Goal: Task Accomplishment & Management: Manage account settings

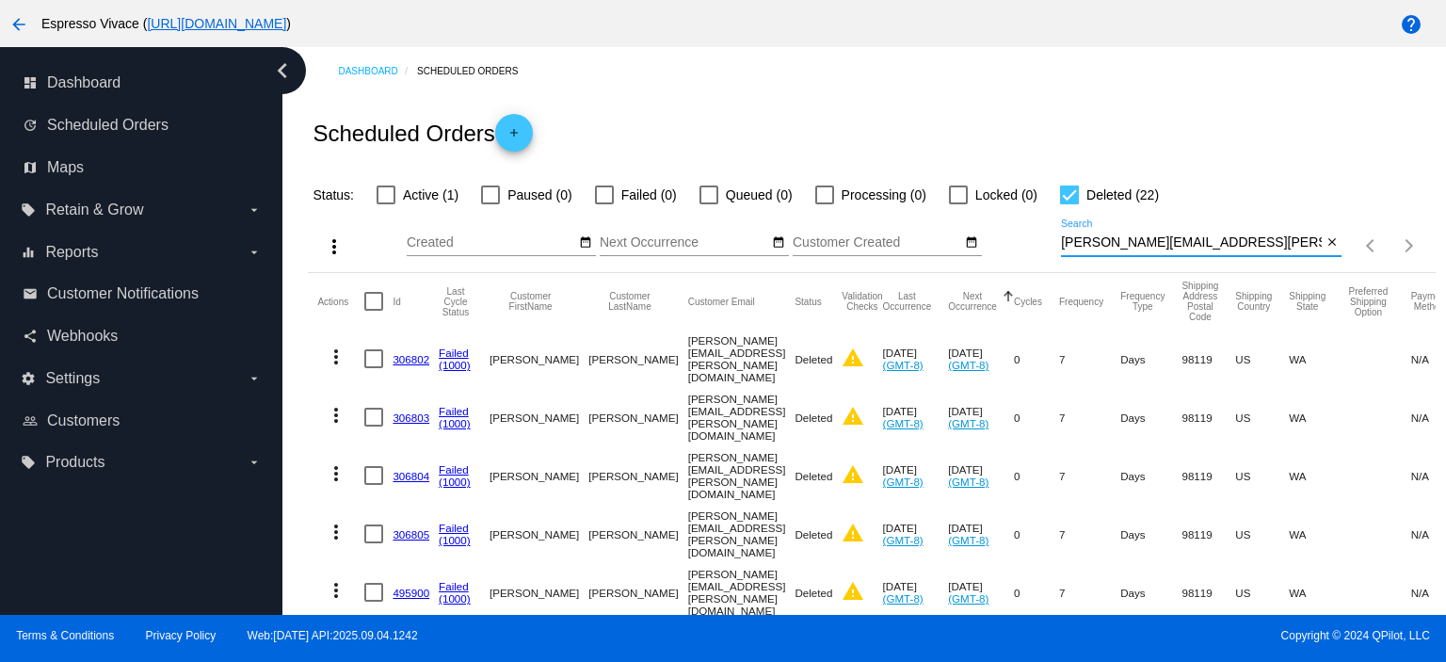
drag, startPoint x: 1209, startPoint y: 246, endPoint x: 901, endPoint y: 240, distance: 308.0
click at [897, 244] on div "more_vert Sep Jan Feb Mar [DATE]" at bounding box center [871, 239] width 1127 height 67
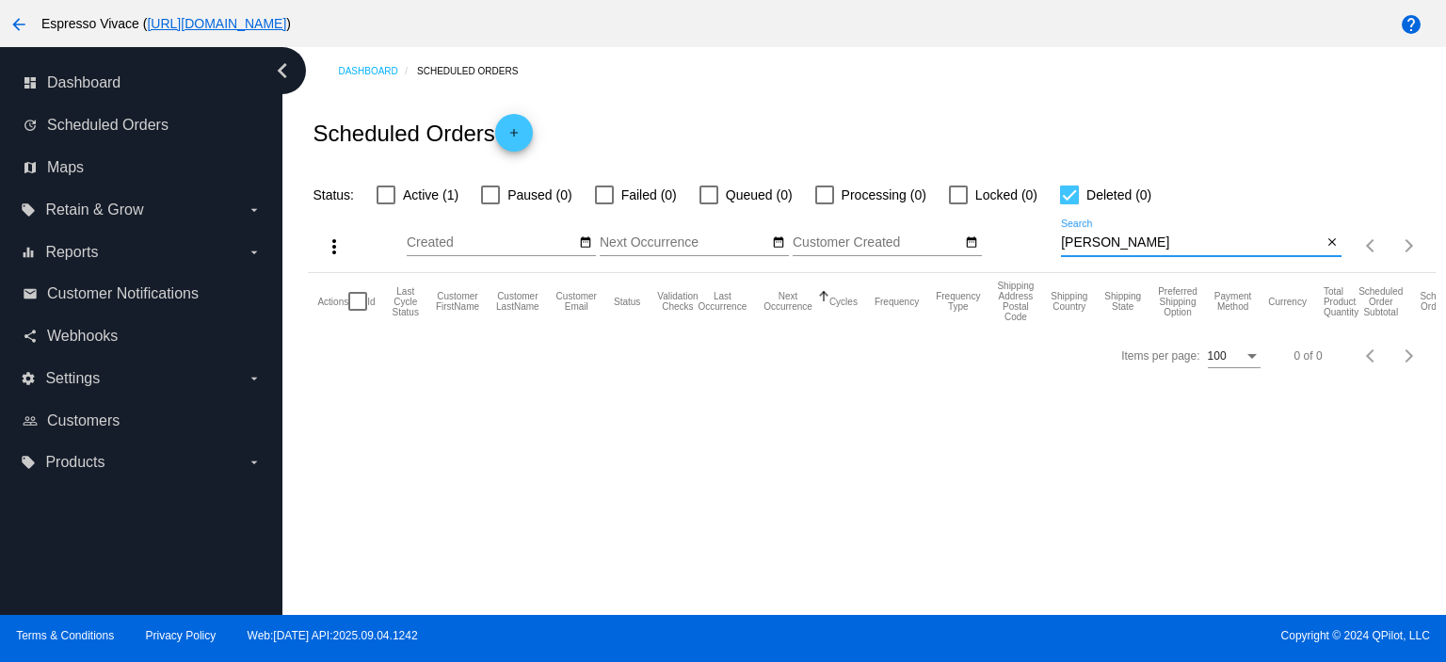
type input "[PERSON_NAME]"
click at [394, 191] on div at bounding box center [386, 195] width 19 height 19
click at [386, 204] on input "Active (1)" at bounding box center [385, 204] width 1 height 1
checkbox input "true"
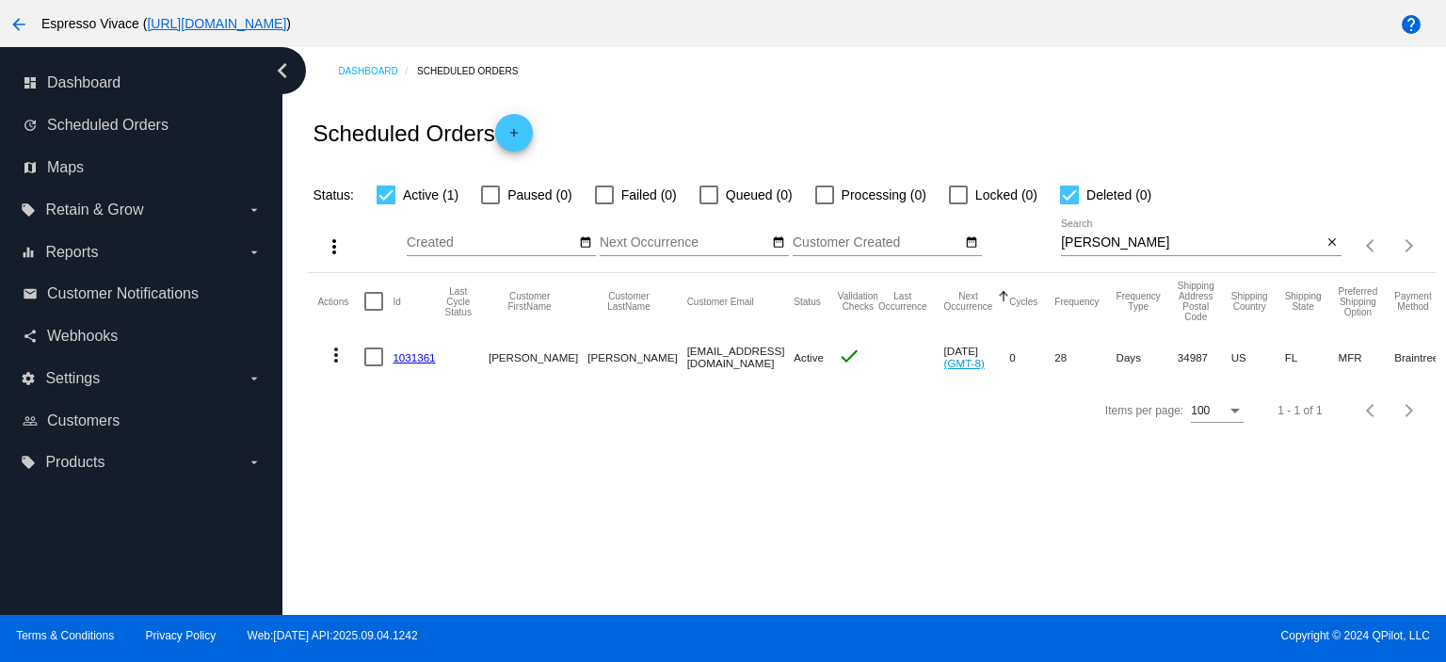
click at [421, 354] on link "1031361" at bounding box center [414, 357] width 42 height 12
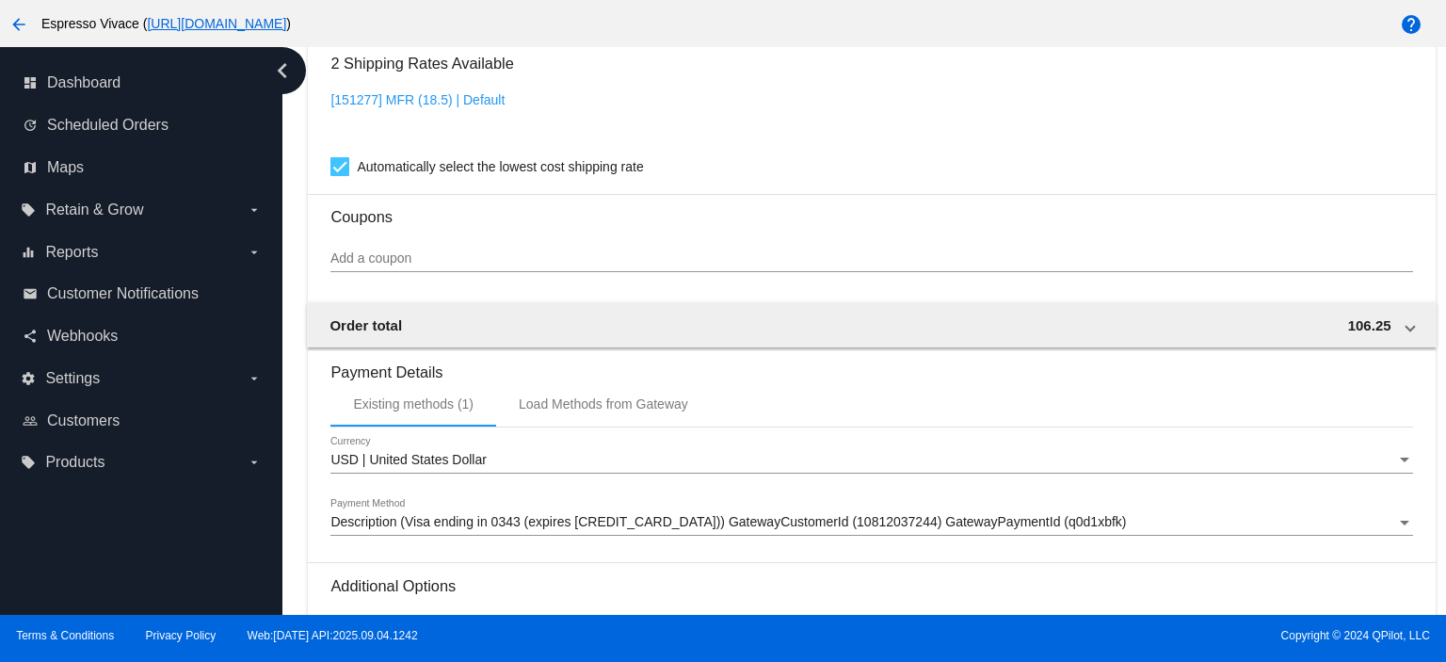
scroll to position [1412, 0]
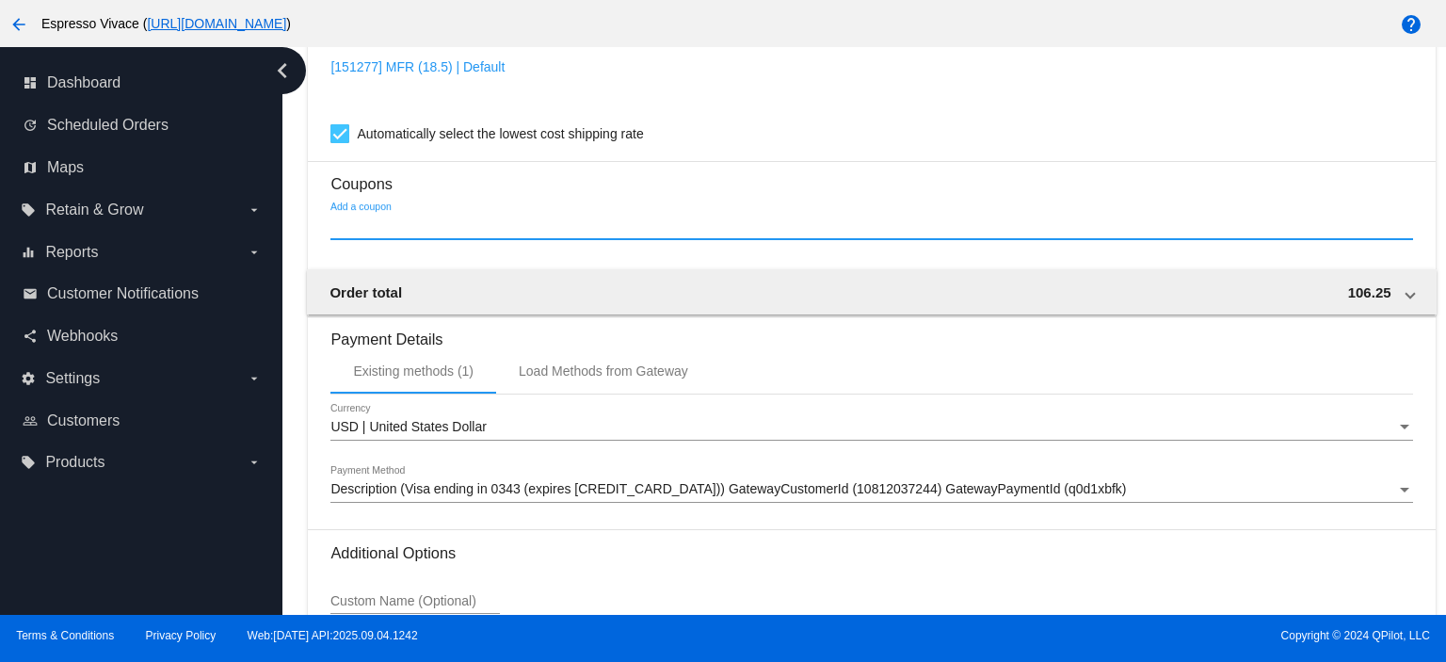
click at [697, 232] on input "Add a coupon" at bounding box center [872, 225] width 1082 height 15
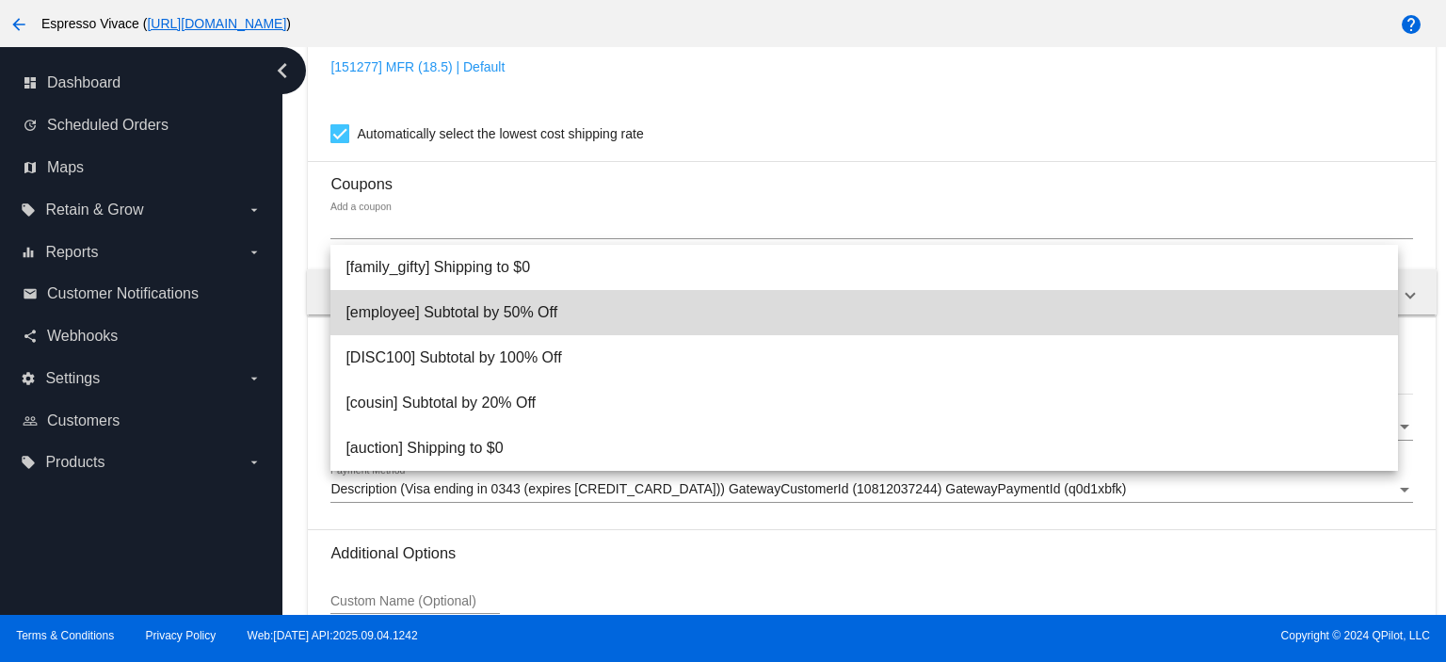
click at [525, 314] on span "[employee] Subtotal by 50% Off" at bounding box center [865, 312] width 1038 height 45
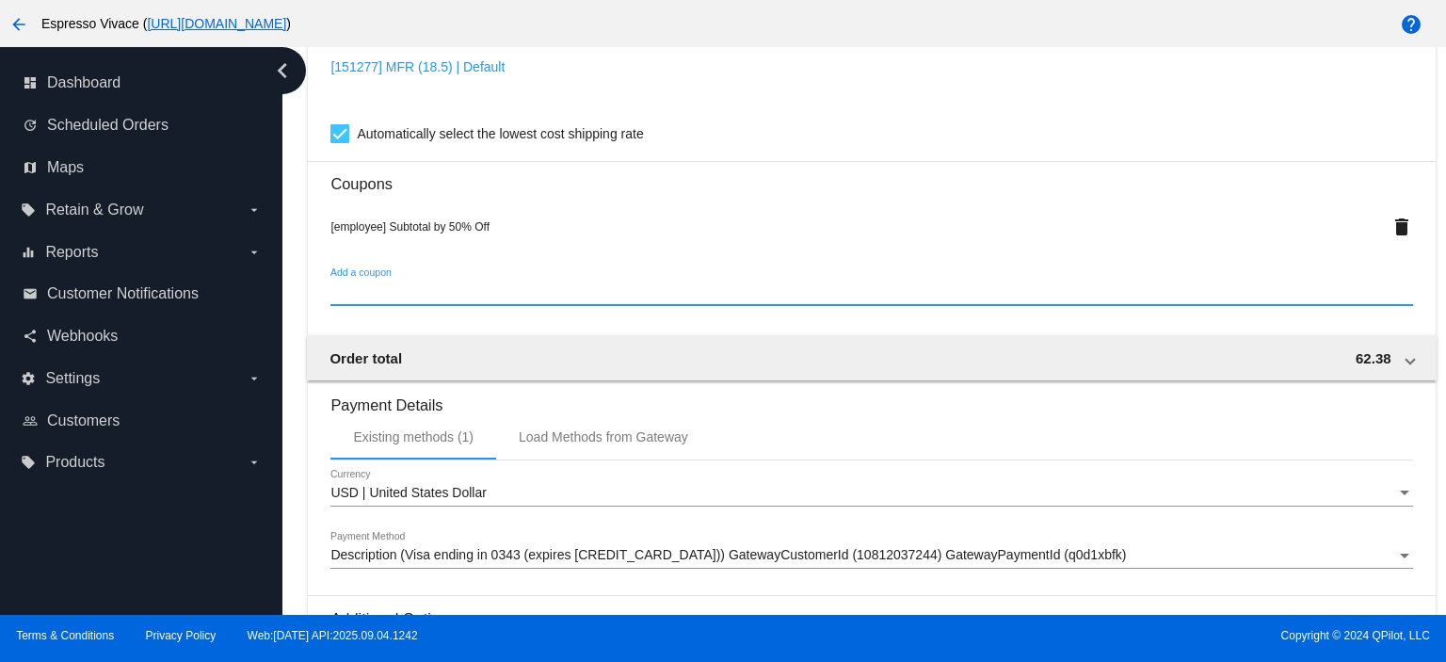
scroll to position [1664, 0]
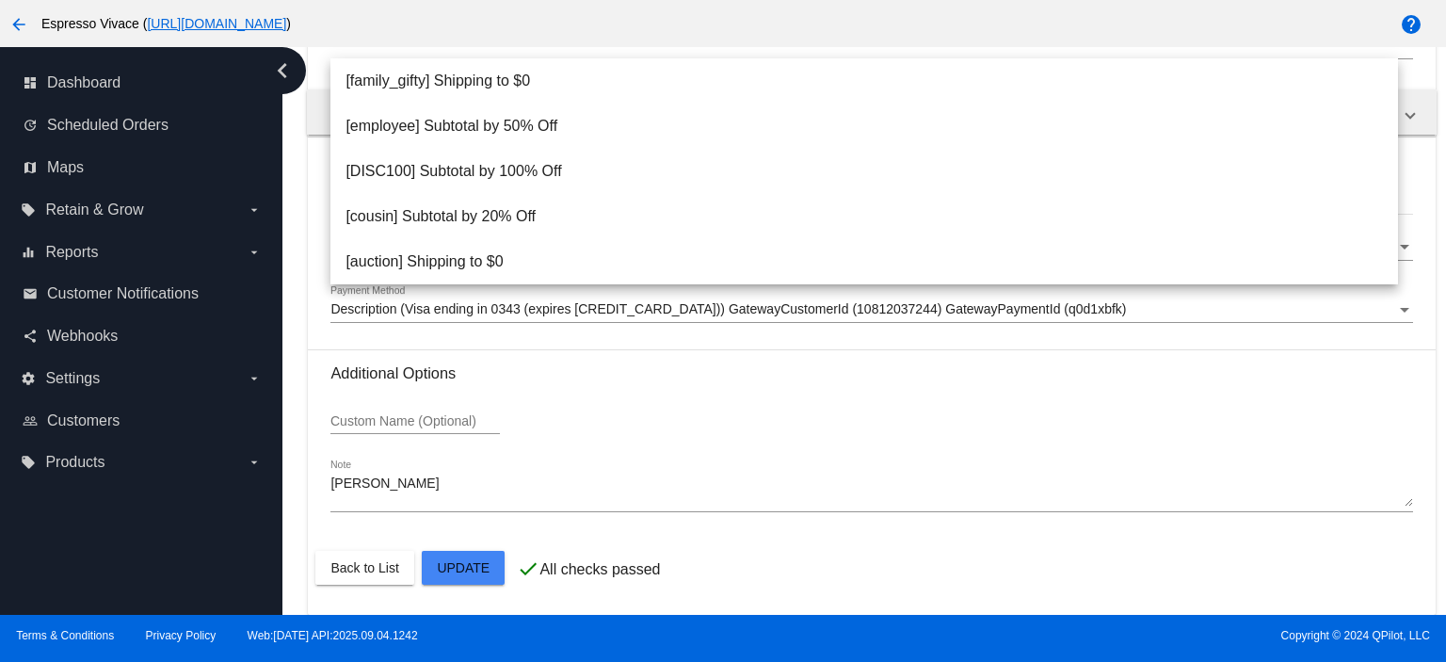
drag, startPoint x: 813, startPoint y: 427, endPoint x: 781, endPoint y: 420, distance: 32.7
click at [810, 425] on div "Custom Name (Optional)" at bounding box center [872, 424] width 1082 height 54
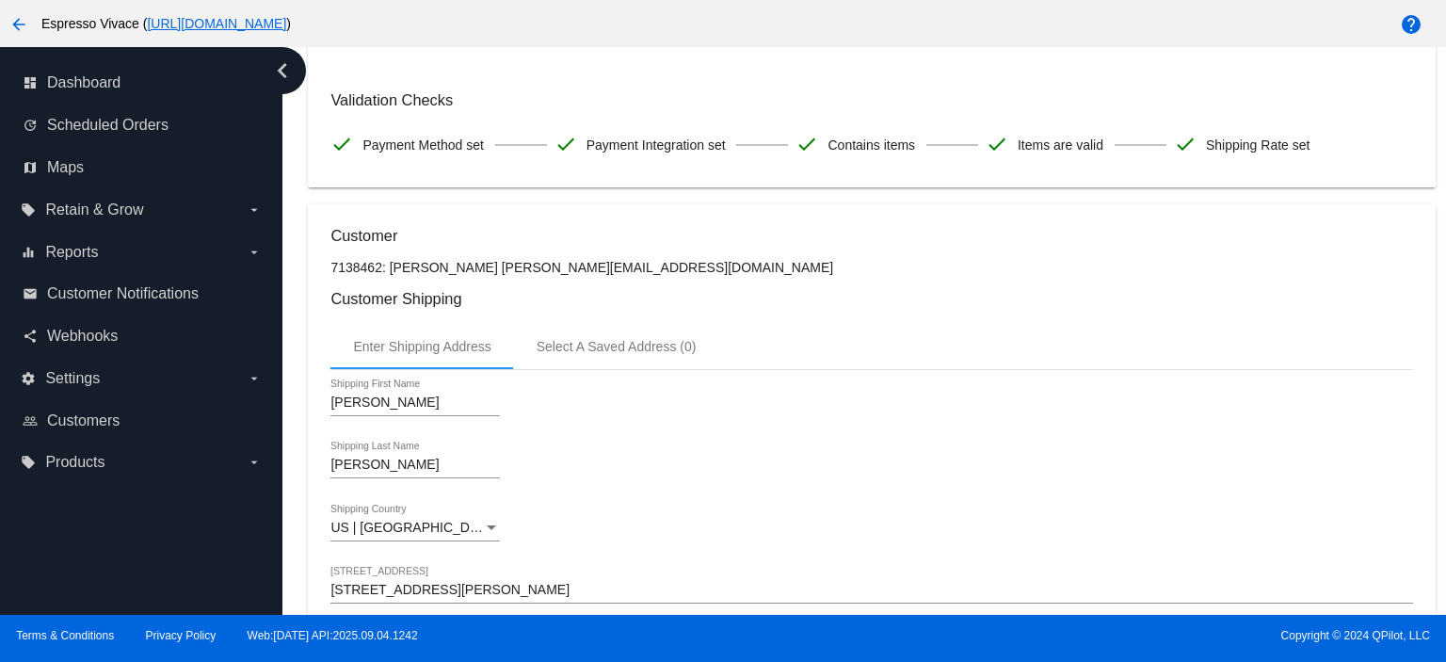
scroll to position [0, 0]
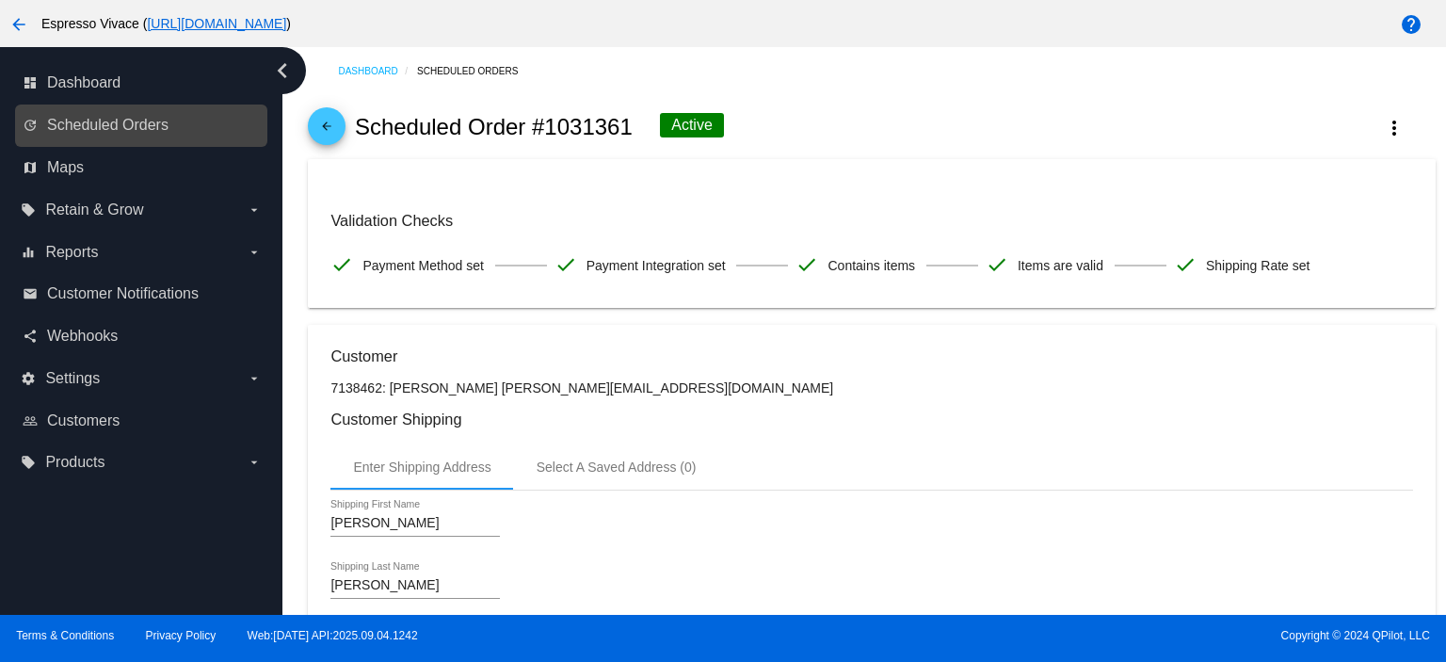
click at [172, 116] on link "update Scheduled Orders" at bounding box center [142, 125] width 239 height 30
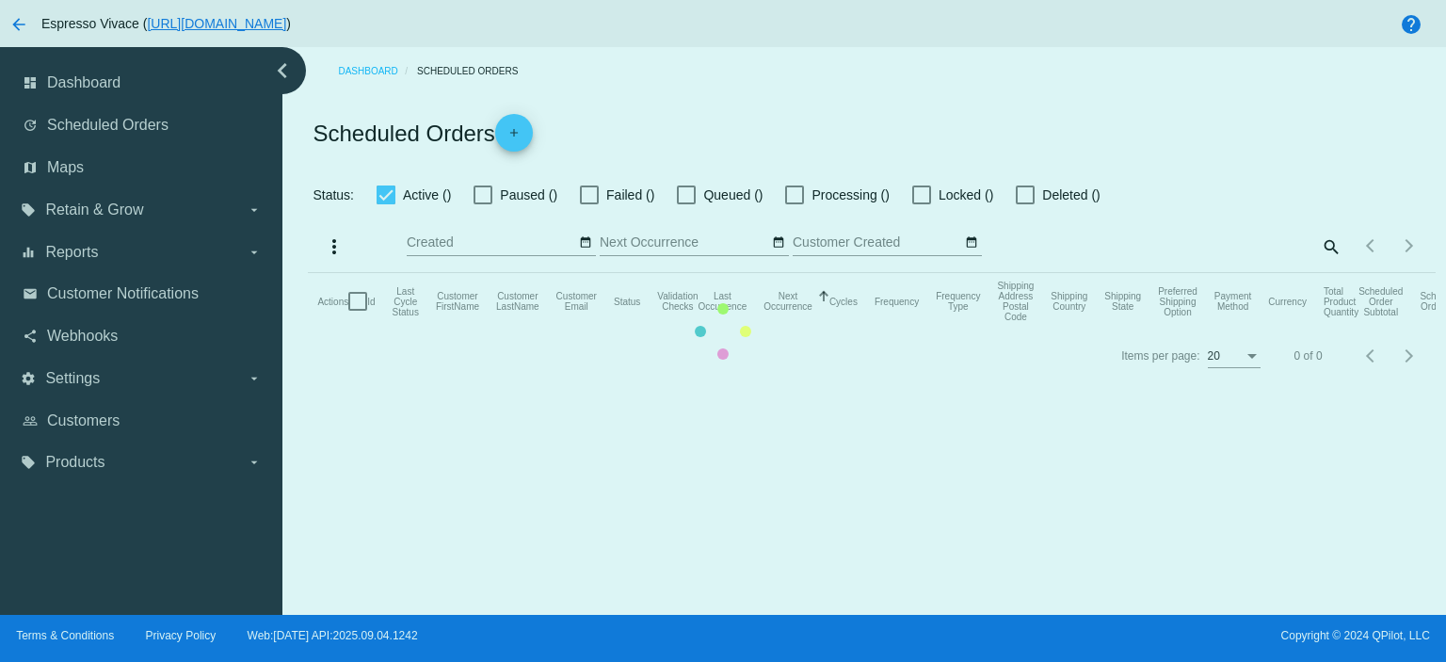
checkbox input "true"
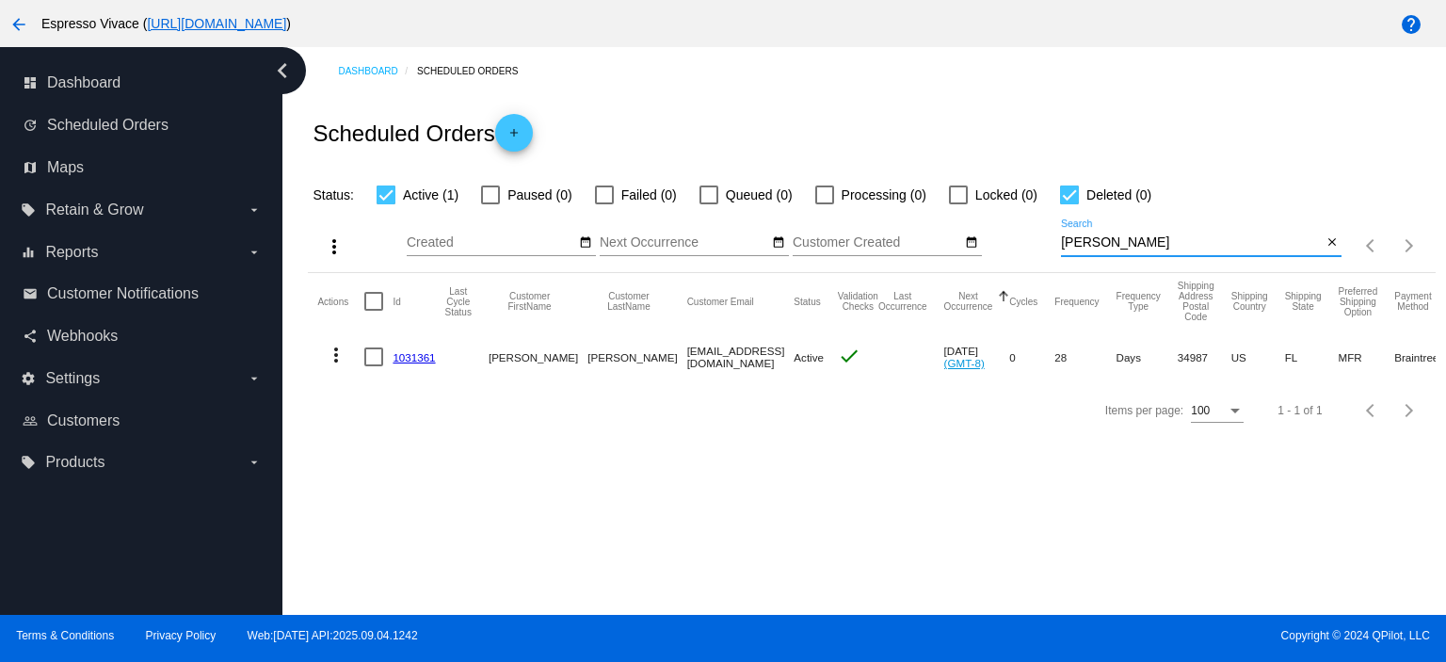
drag, startPoint x: 1107, startPoint y: 244, endPoint x: 847, endPoint y: 210, distance: 262.1
click at [802, 215] on div "more_vert Sep Jan Feb Mar [DATE]" at bounding box center [871, 239] width 1127 height 67
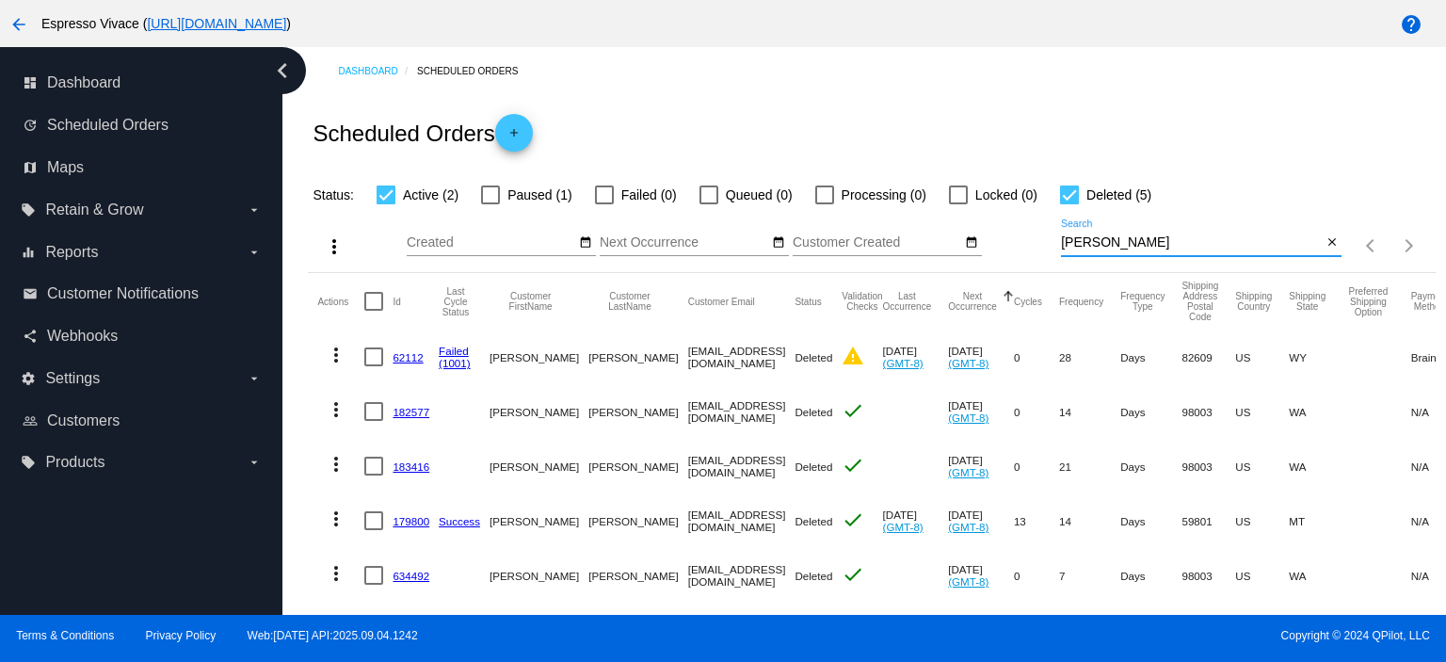
type input "[PERSON_NAME]"
click at [1076, 194] on div at bounding box center [1069, 195] width 19 height 19
click at [1070, 204] on input "Deleted (5)" at bounding box center [1069, 204] width 1 height 1
checkbox input "false"
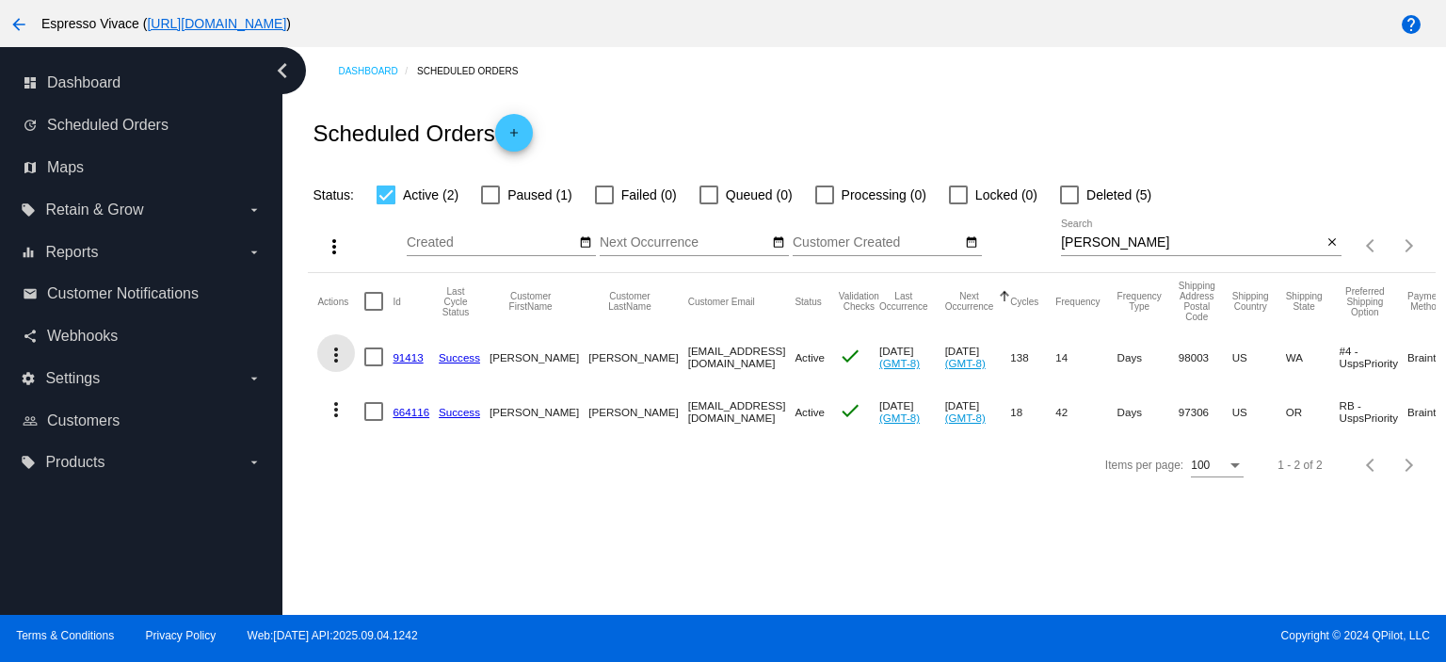
click at [341, 357] on mat-icon "more_vert" at bounding box center [336, 355] width 23 height 23
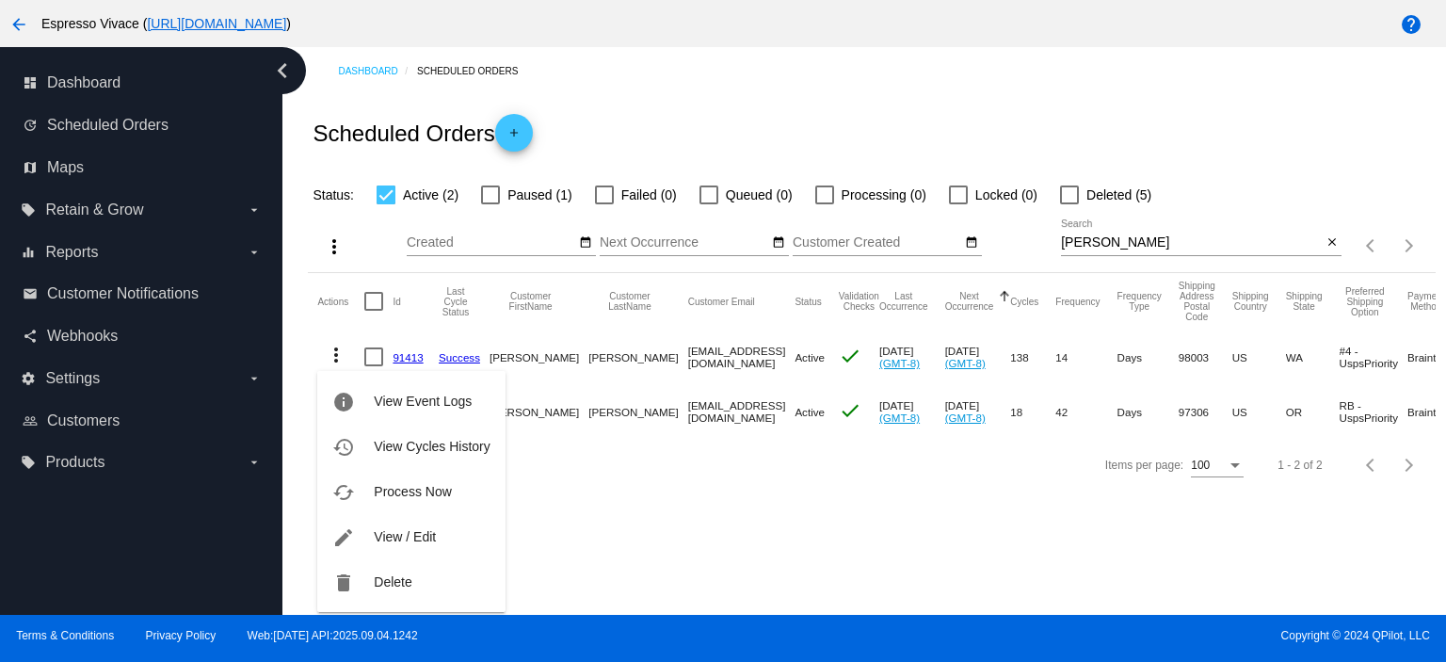
drag, startPoint x: 395, startPoint y: 540, endPoint x: 447, endPoint y: 538, distance: 51.8
click at [395, 539] on span "View / Edit" at bounding box center [405, 536] width 62 height 15
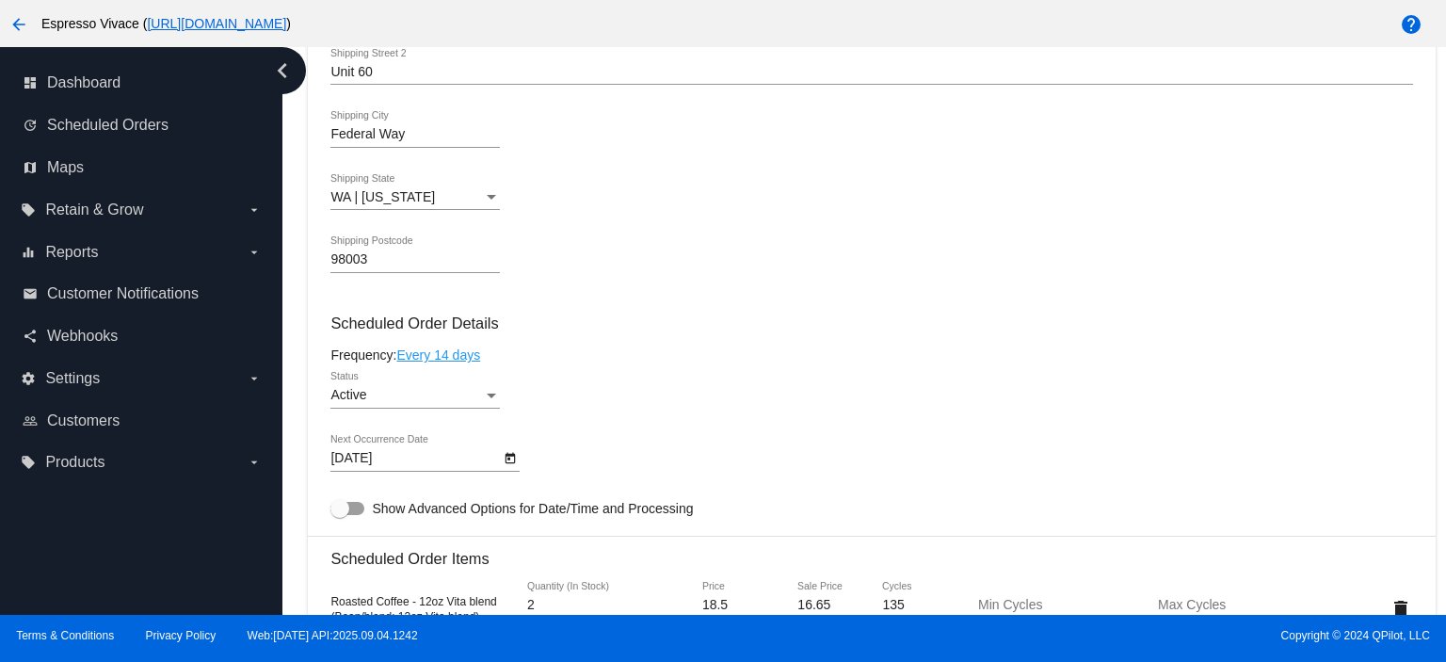
scroll to position [942, 0]
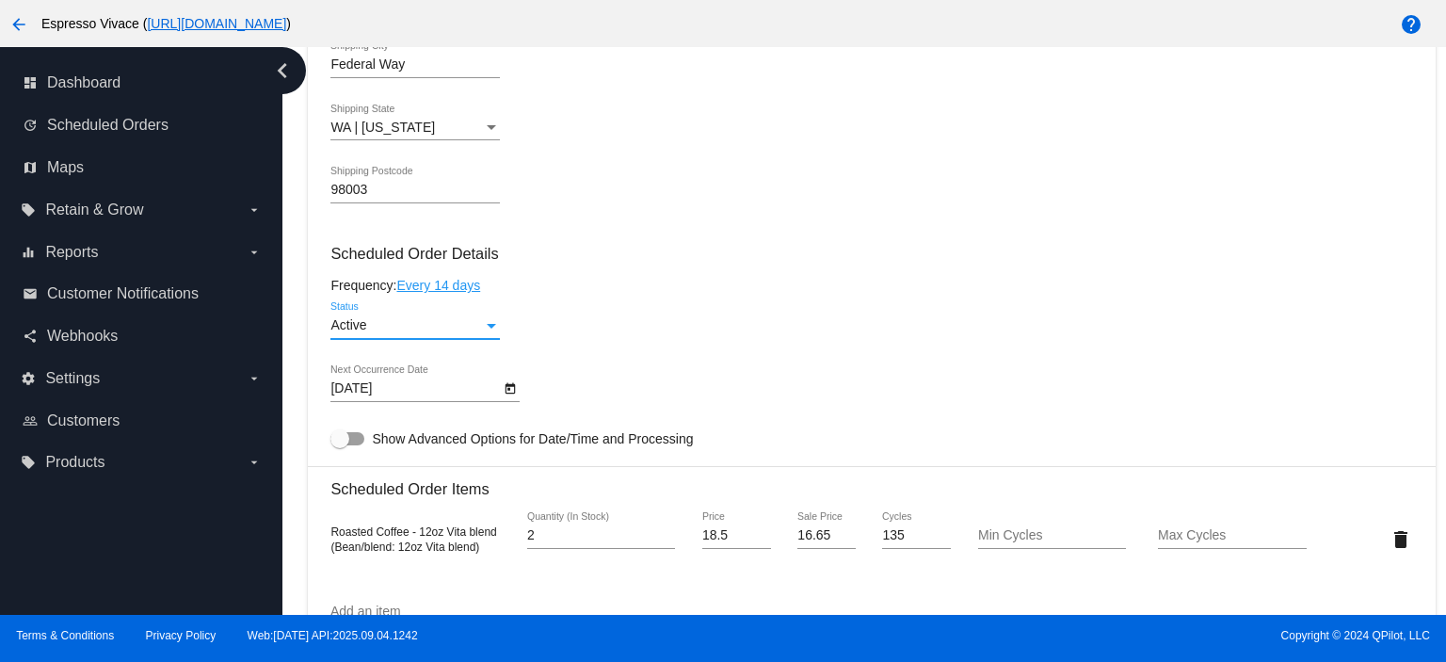
click at [490, 328] on div "Status" at bounding box center [491, 326] width 9 height 5
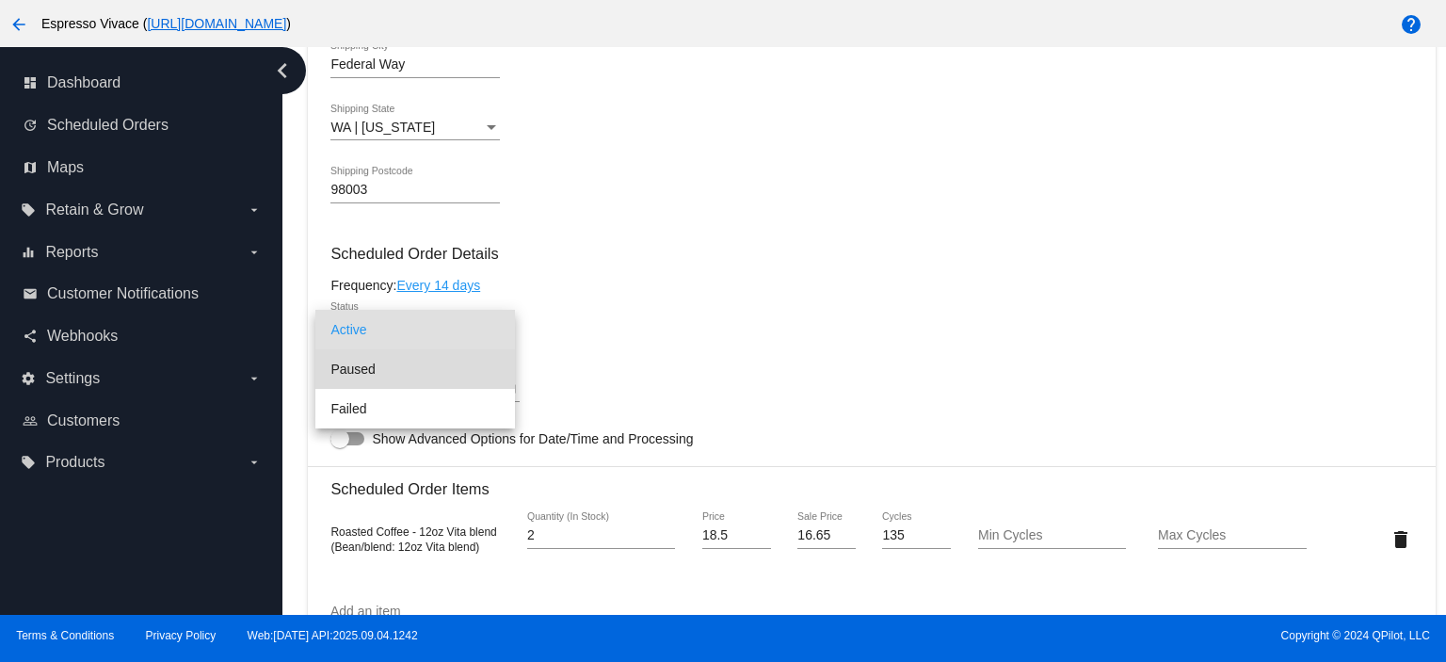
drag, startPoint x: 381, startPoint y: 377, endPoint x: 599, endPoint y: 370, distance: 217.6
click at [382, 377] on span "Paused" at bounding box center [415, 369] width 169 height 40
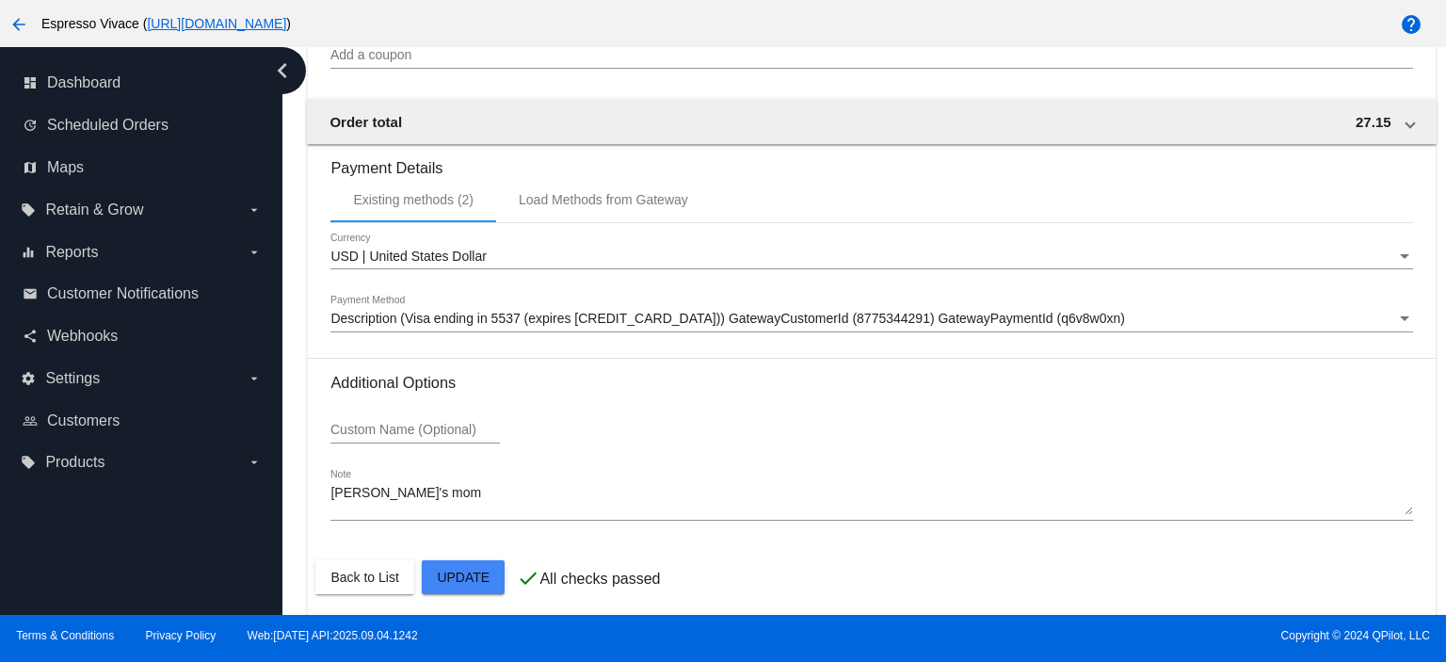
scroll to position [1834, 0]
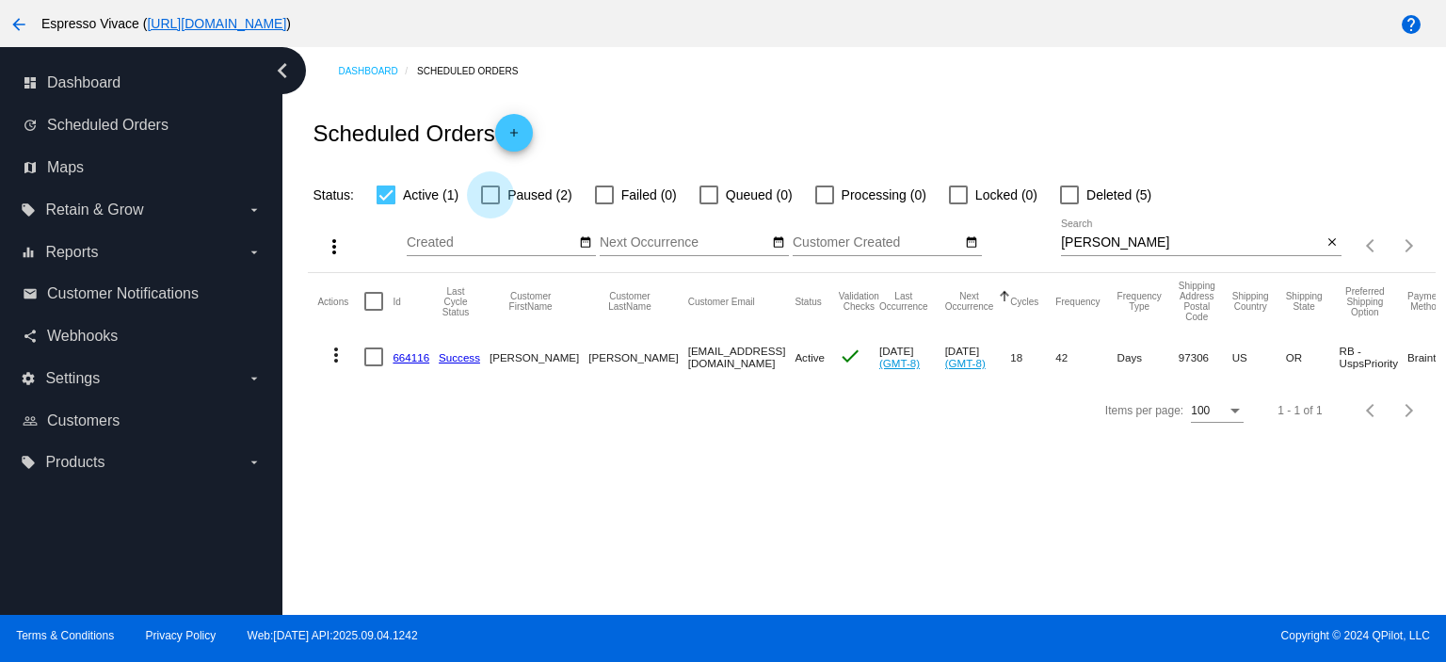
click at [482, 195] on div at bounding box center [490, 195] width 19 height 19
click at [490, 204] on input "Paused (2)" at bounding box center [490, 204] width 1 height 1
checkbox input "true"
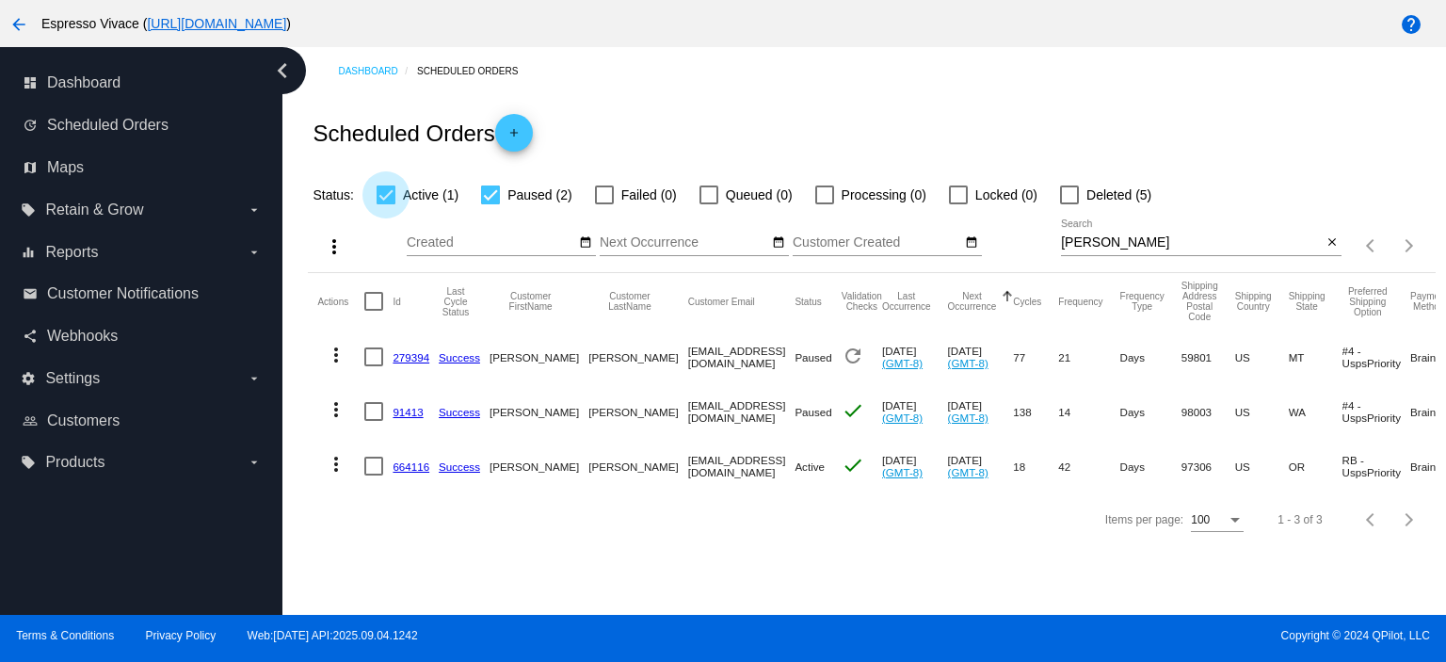
click at [388, 191] on div at bounding box center [386, 195] width 19 height 19
click at [386, 204] on input "Active (1)" at bounding box center [385, 204] width 1 height 1
checkbox input "false"
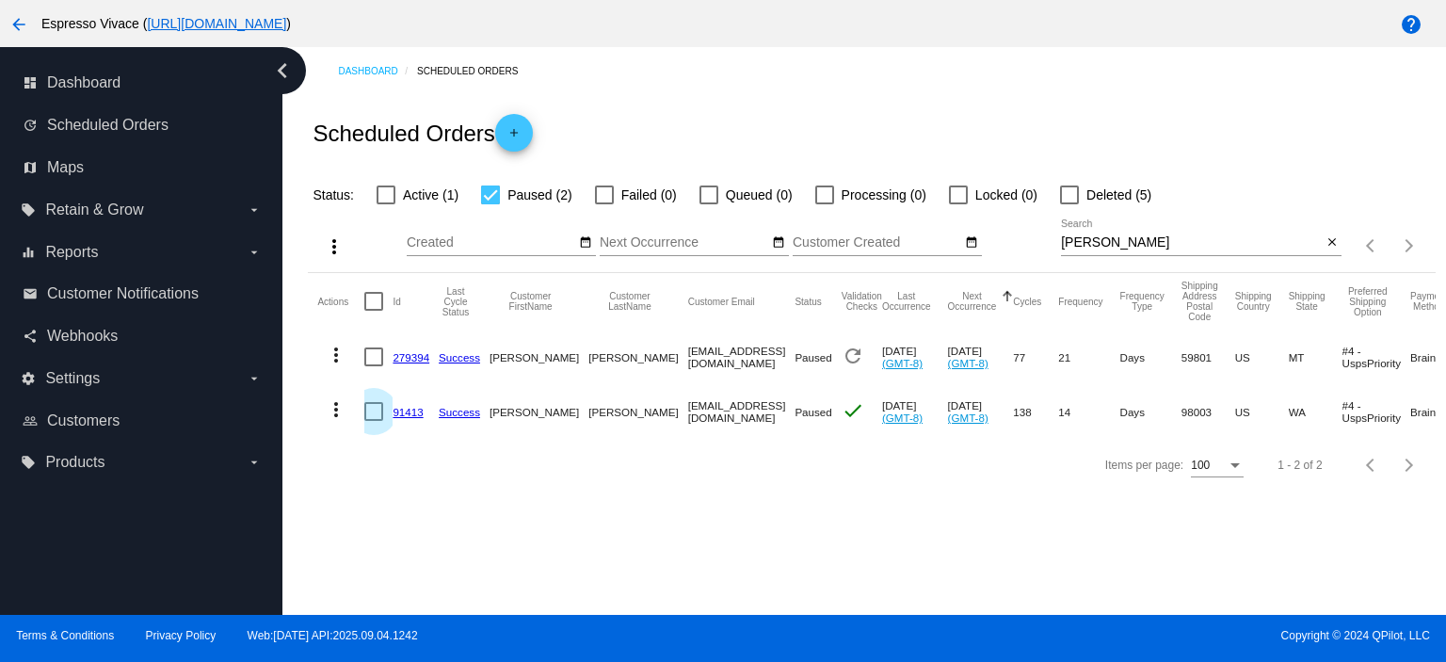
click at [372, 411] on div at bounding box center [373, 411] width 19 height 19
click at [373, 421] on input "checkbox" at bounding box center [373, 421] width 1 height 1
checkbox input "true"
click at [336, 406] on mat-icon "more_vert" at bounding box center [336, 409] width 23 height 23
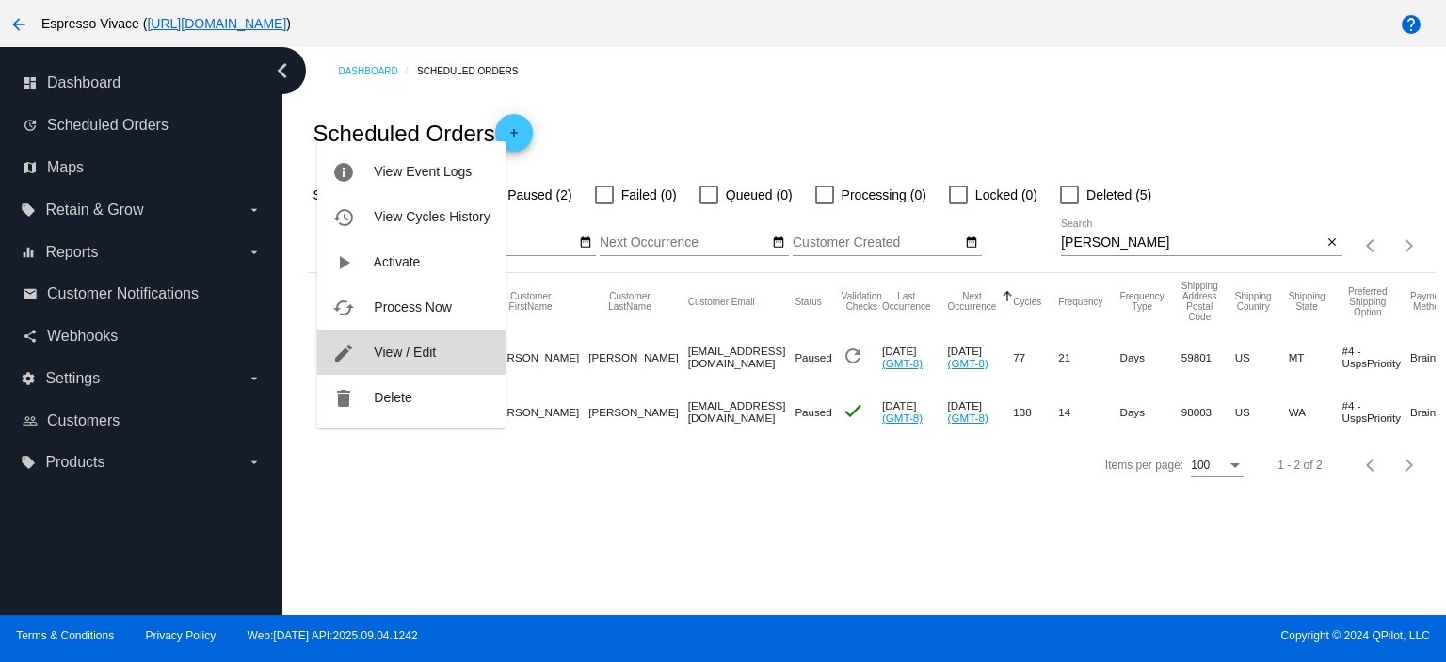
click at [392, 334] on button "edit View / Edit" at bounding box center [410, 352] width 187 height 45
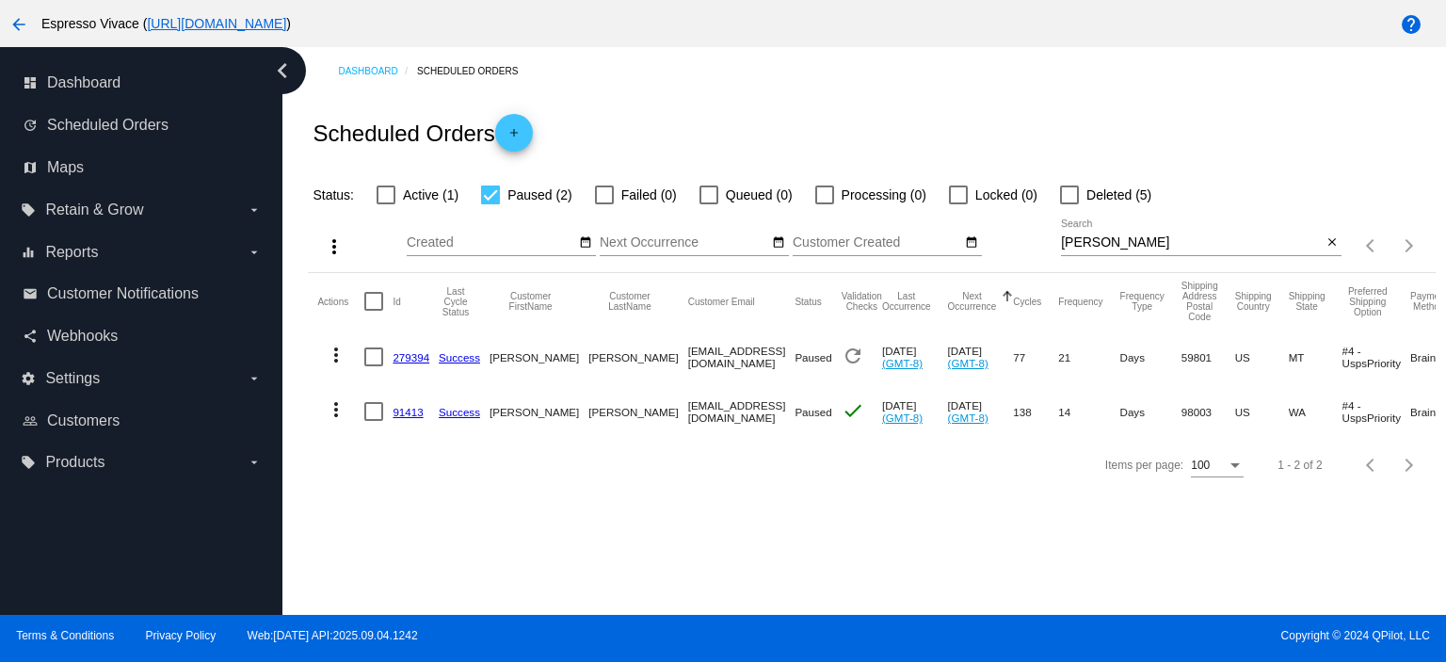
click at [379, 406] on div at bounding box center [373, 411] width 19 height 19
click at [374, 421] on input "checkbox" at bounding box center [373, 421] width 1 height 1
checkbox input "true"
click at [337, 412] on mat-icon "more_vert" at bounding box center [336, 409] width 23 height 23
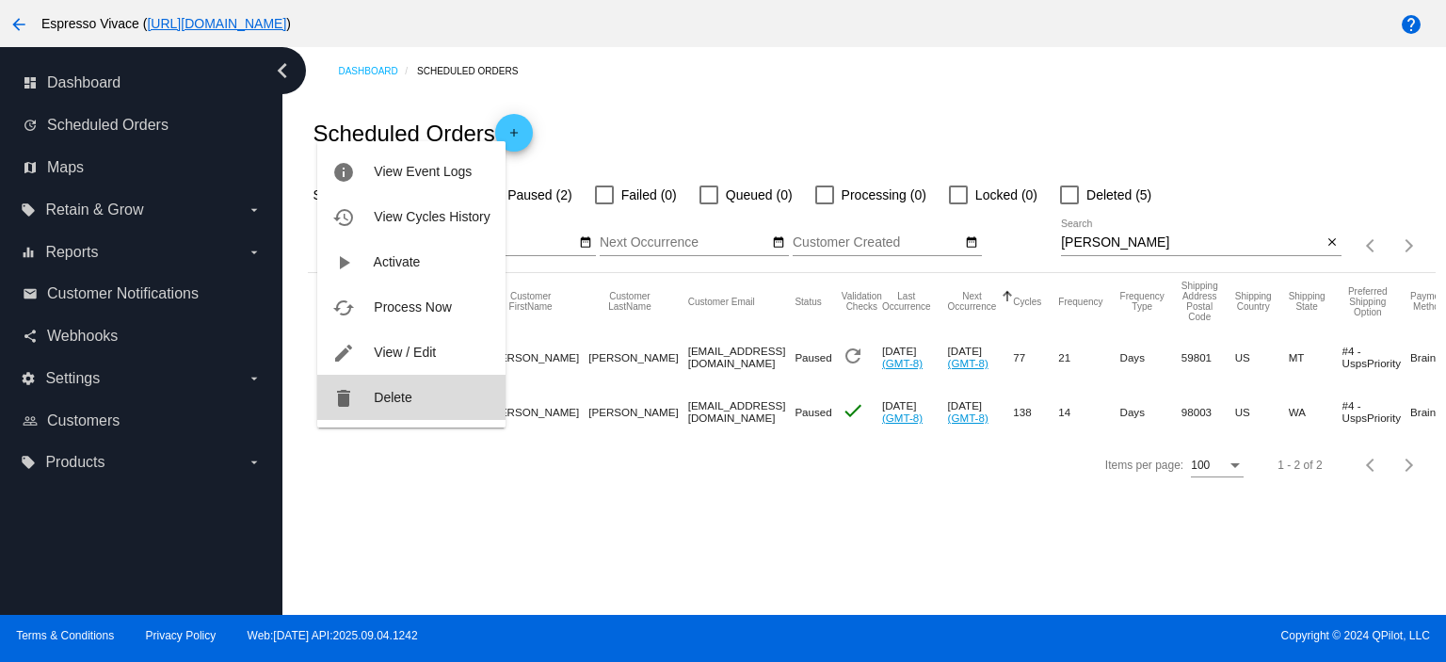
click at [369, 396] on button "delete Delete" at bounding box center [410, 397] width 187 height 45
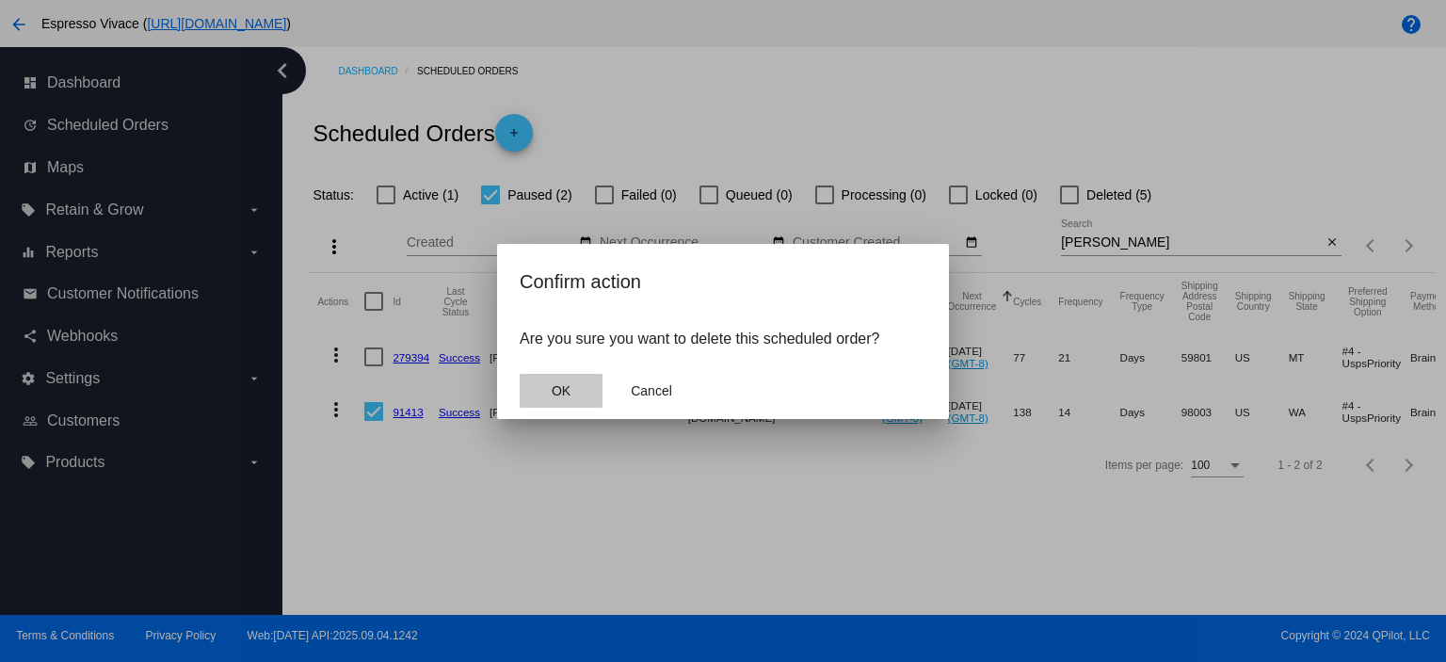
click at [552, 387] on span "OK" at bounding box center [561, 390] width 19 height 15
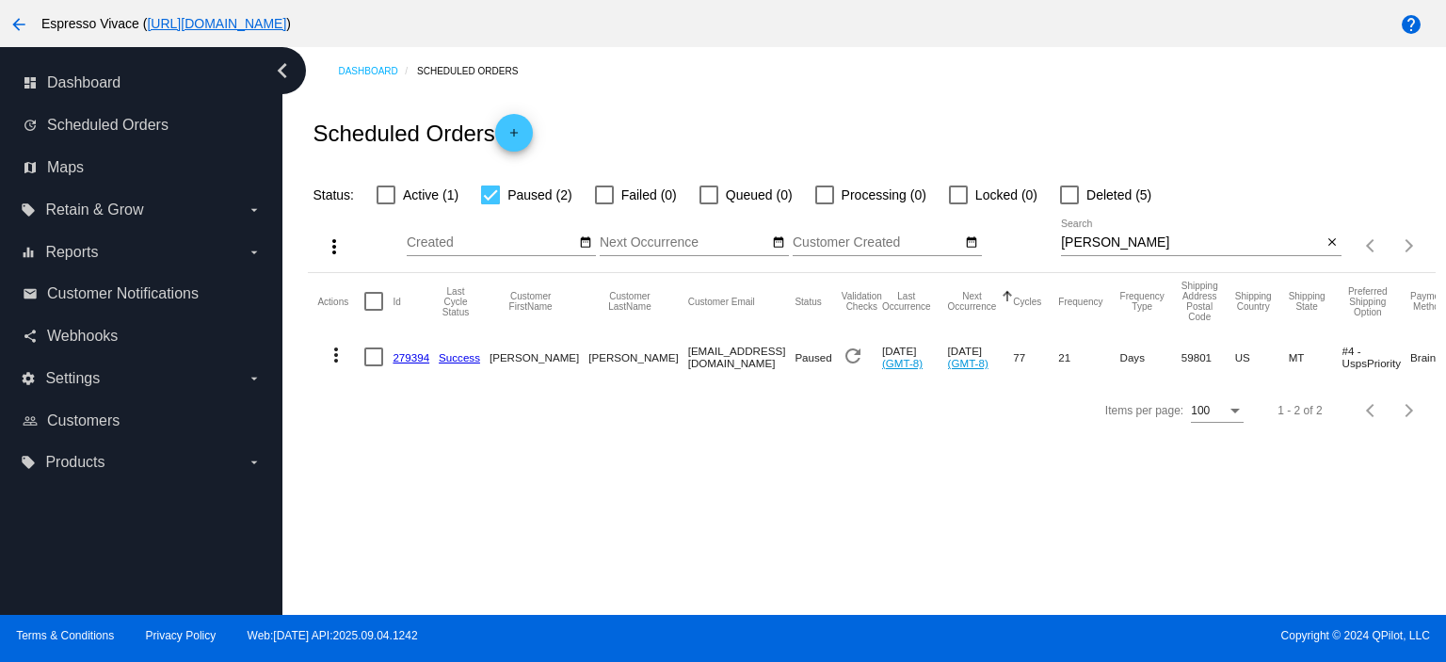
drag, startPoint x: 633, startPoint y: 528, endPoint x: 635, endPoint y: 482, distance: 46.2
click at [632, 530] on div "Dashboard Scheduled Orders Scheduled Orders add Status: Active (1) Paused (2) F…" at bounding box center [864, 331] width 1164 height 568
